Goal: Obtain resource: Obtain resource

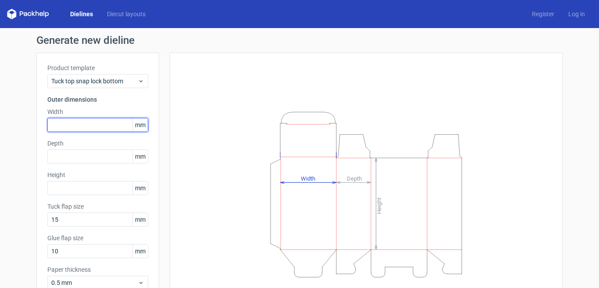
click at [82, 129] on input "text" at bounding box center [97, 125] width 101 height 14
type input "130"
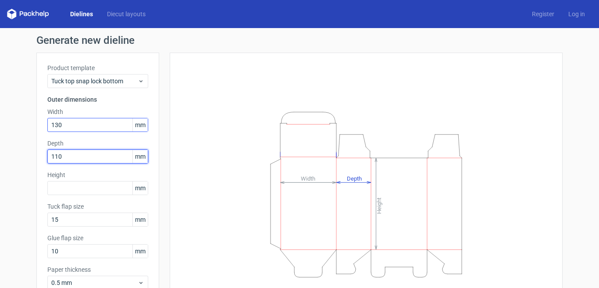
type input "110"
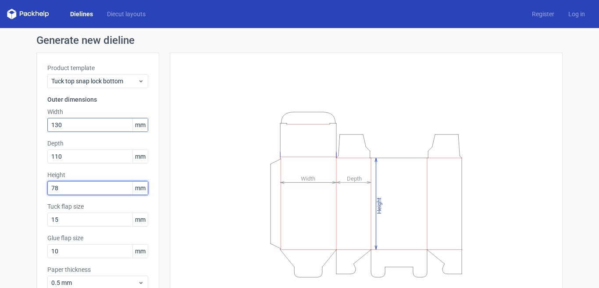
type input "78"
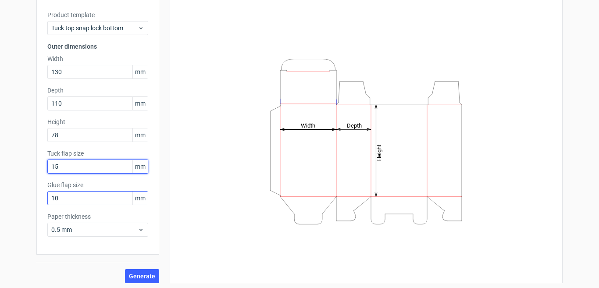
scroll to position [55, 0]
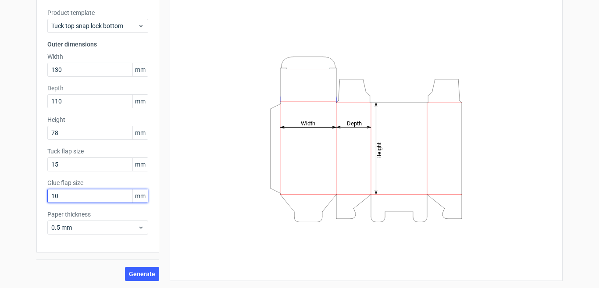
drag, startPoint x: 62, startPoint y: 195, endPoint x: 14, endPoint y: 187, distance: 48.6
click at [14, 187] on div "Generate new dieline Product template Tuck top snap lock bottom Outer dimension…" at bounding box center [299, 130] width 599 height 315
type input "15"
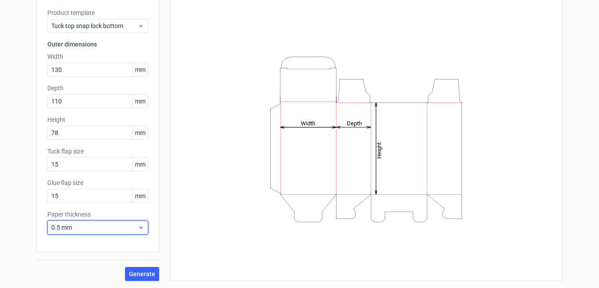
click at [138, 226] on icon at bounding box center [141, 227] width 7 height 7
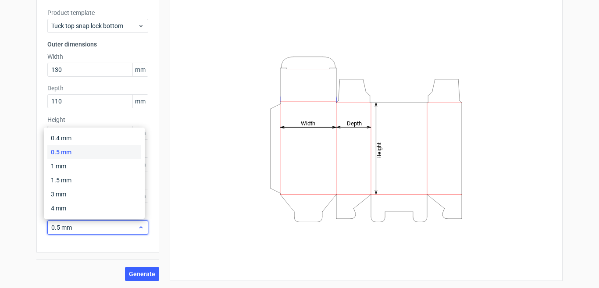
click at [138, 226] on icon at bounding box center [141, 227] width 7 height 7
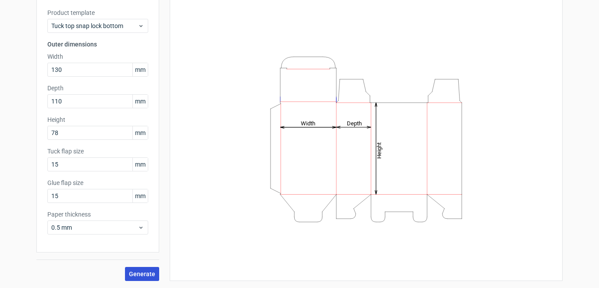
click at [151, 273] on span "Generate" at bounding box center [142, 274] width 26 height 6
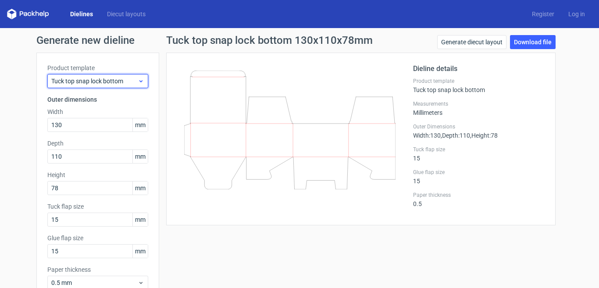
click at [138, 78] on icon at bounding box center [141, 81] width 7 height 7
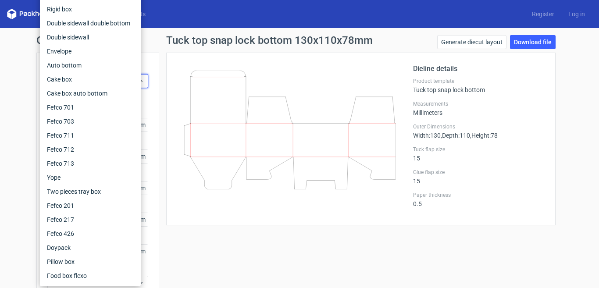
click at [22, 76] on div "Generate new dieline Product template Tuck top snap lock bottom Outer dimension…" at bounding box center [299, 185] width 599 height 315
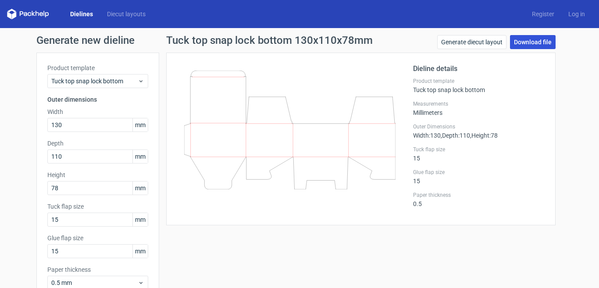
click at [531, 44] on link "Download file" at bounding box center [533, 42] width 46 height 14
